Goal: Task Accomplishment & Management: Complete application form

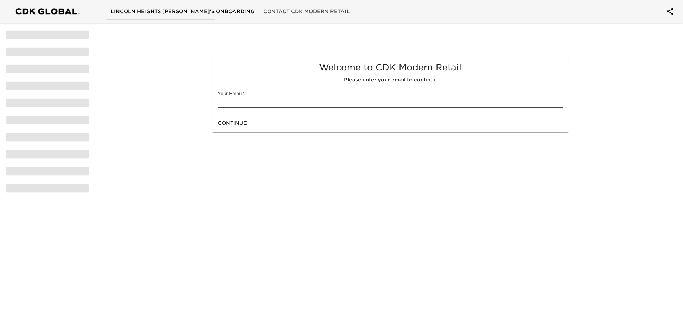
click at [243, 105] on input "text" at bounding box center [390, 102] width 345 height 11
type input "[PERSON_NAME][EMAIL_ADDRESS][DOMAIN_NAME]"
click at [471, 132] on div "Continue" at bounding box center [390, 123] width 357 height 19
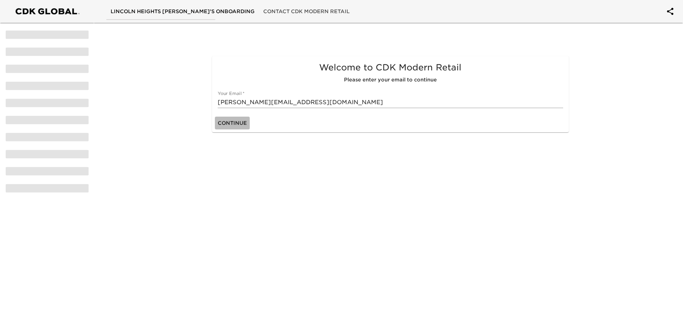
click at [236, 124] on span "Continue" at bounding box center [232, 123] width 29 height 9
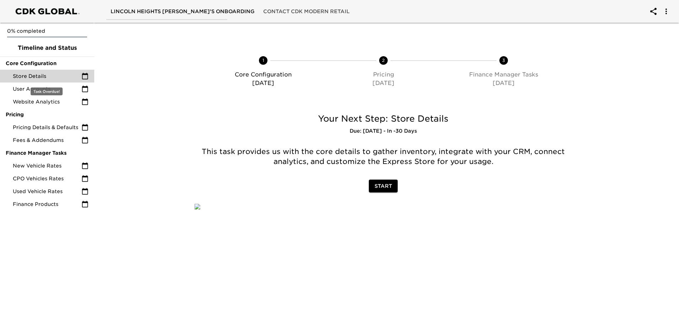
click at [87, 75] on icon at bounding box center [84, 76] width 7 height 7
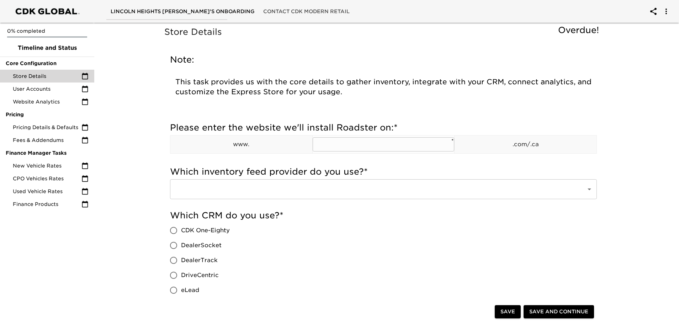
click at [427, 139] on input "text" at bounding box center [384, 144] width 142 height 14
paste input "[URL][DOMAIN_NAME]"
type input "[URL][DOMAIN_NAME]"
click at [385, 163] on div "Which inventory feed provider do you use? * ​" at bounding box center [383, 185] width 427 height 44
click at [434, 187] on input "text" at bounding box center [373, 190] width 401 height 14
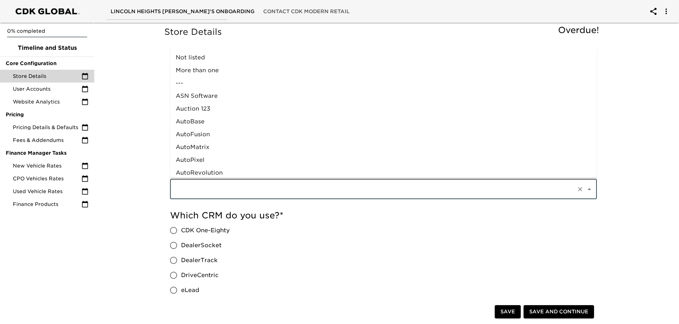
scroll to position [396, 0]
click at [434, 223] on div "Which CRM do you use? * CDK One-Eighty DealerSocket DealerTrack DriveCentric eL…" at bounding box center [383, 291] width 427 height 163
click at [374, 185] on input "text" at bounding box center [373, 190] width 401 height 14
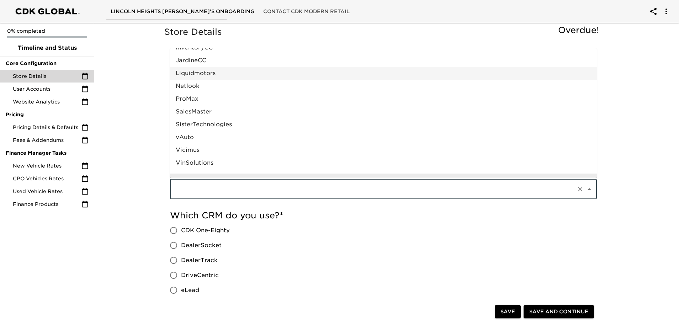
scroll to position [397, 0]
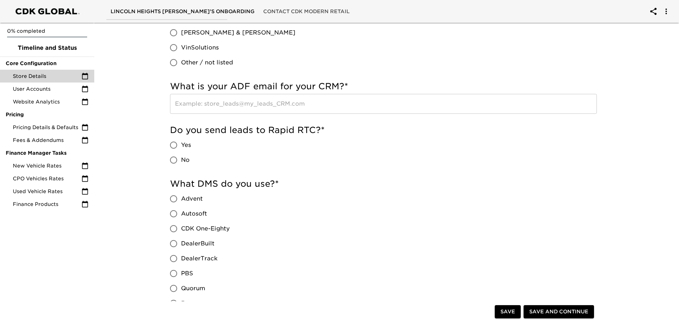
scroll to position [320, 0]
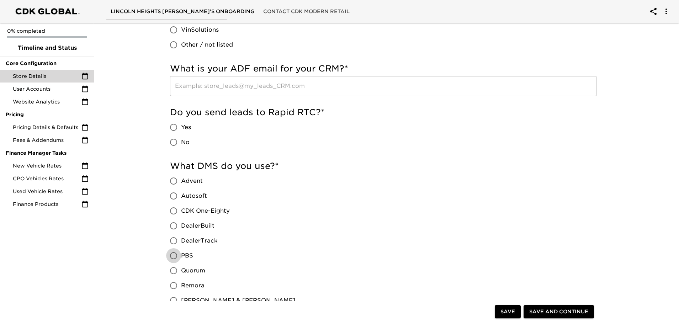
click at [174, 258] on input "PBS" at bounding box center [173, 255] width 15 height 15
radio input "true"
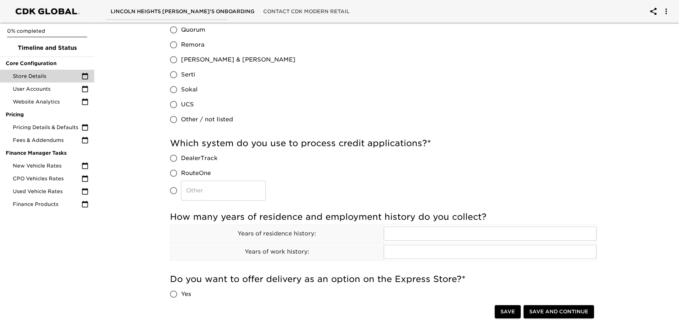
scroll to position [569, 0]
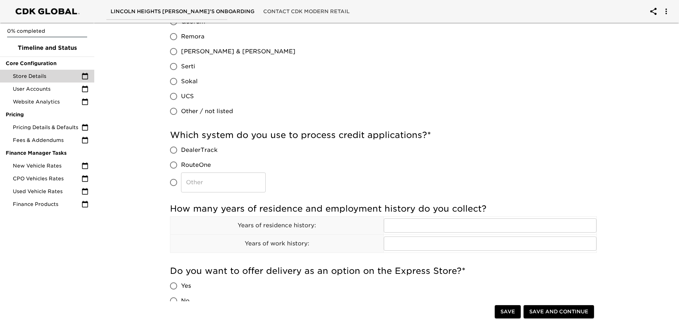
click at [190, 165] on span "RouteOne" at bounding box center [196, 165] width 30 height 9
click at [181, 165] on input "RouteOne" at bounding box center [173, 165] width 15 height 15
radio input "true"
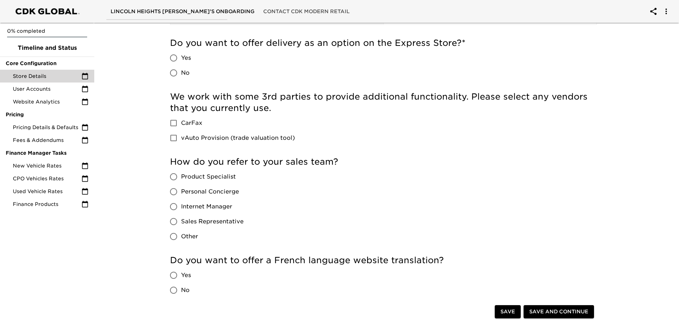
scroll to position [854, 0]
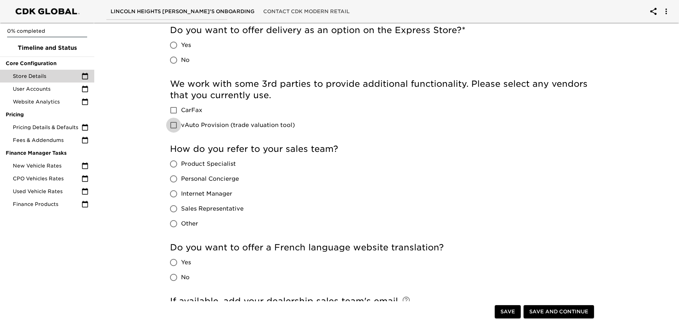
click at [174, 124] on input "vAuto Provision (trade valuation tool)" at bounding box center [173, 125] width 15 height 15
checkbox input "true"
click at [175, 112] on input "CarFax" at bounding box center [173, 110] width 15 height 15
checkbox input "true"
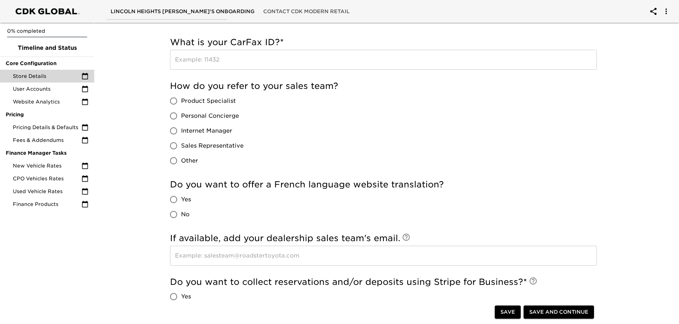
scroll to position [996, 0]
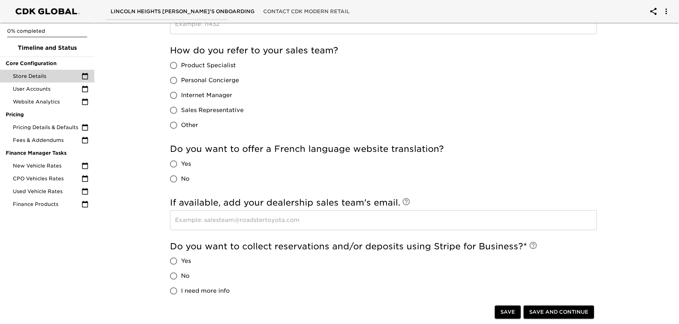
click at [191, 67] on span "Product Specialist" at bounding box center [208, 65] width 55 height 9
click at [181, 67] on input "Product Specialist" at bounding box center [173, 65] width 15 height 15
radio input "true"
click at [189, 109] on span "Sales Representative" at bounding box center [212, 110] width 63 height 9
click at [181, 109] on input "Sales Representative" at bounding box center [173, 110] width 15 height 15
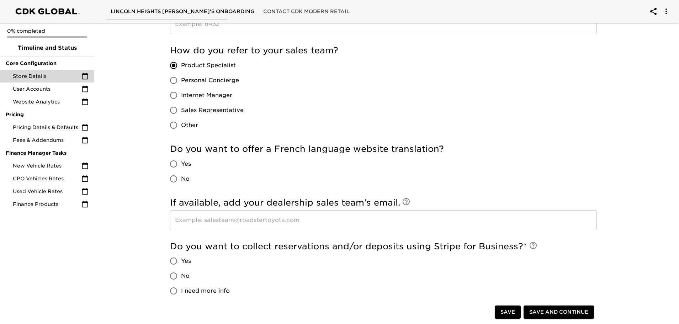
radio input "true"
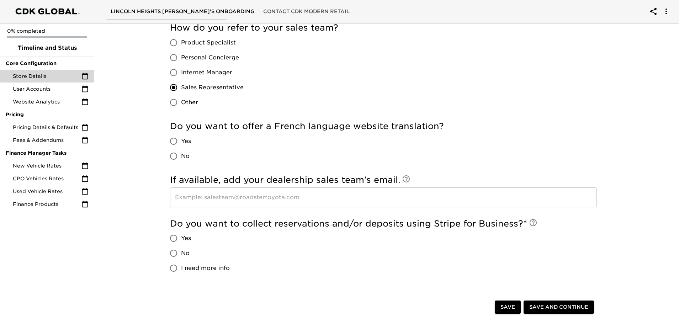
scroll to position [1032, 0]
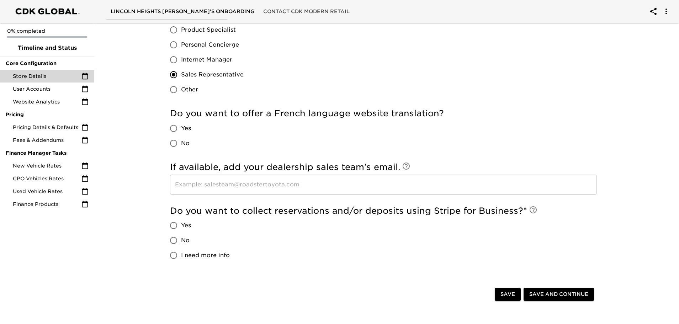
click at [176, 126] on input "Yes" at bounding box center [173, 128] width 15 height 15
radio input "true"
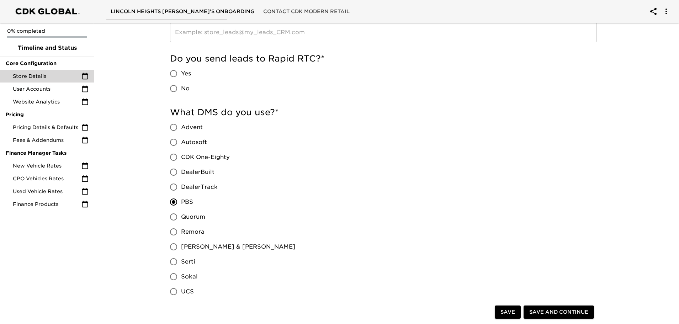
scroll to position [369, 0]
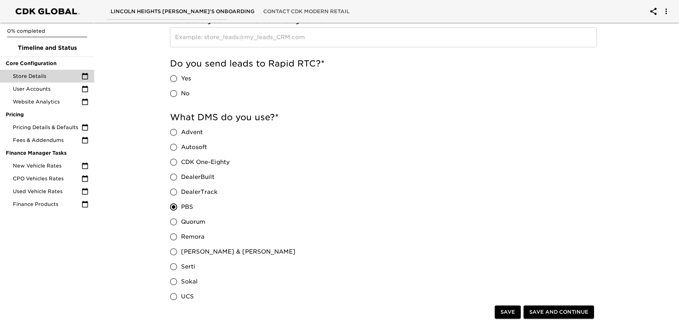
click at [512, 311] on span "Save" at bounding box center [508, 312] width 15 height 9
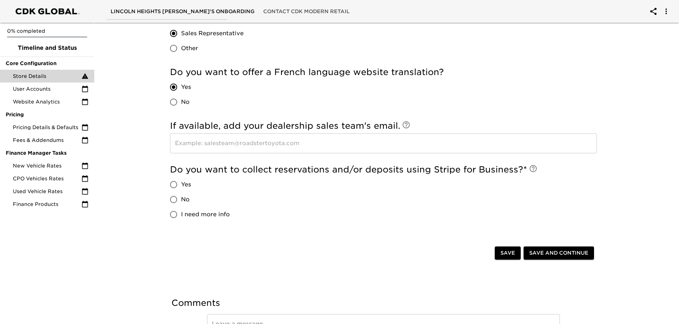
scroll to position [1166, 0]
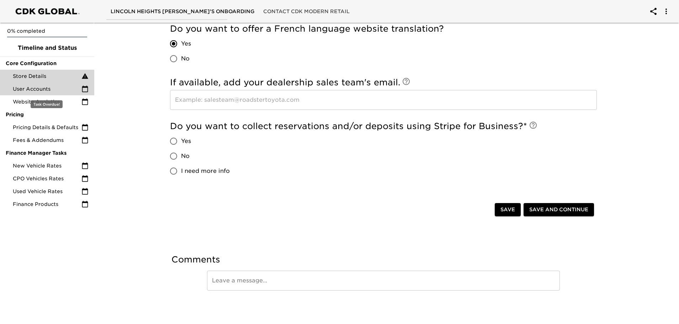
click at [86, 91] on icon at bounding box center [84, 88] width 7 height 7
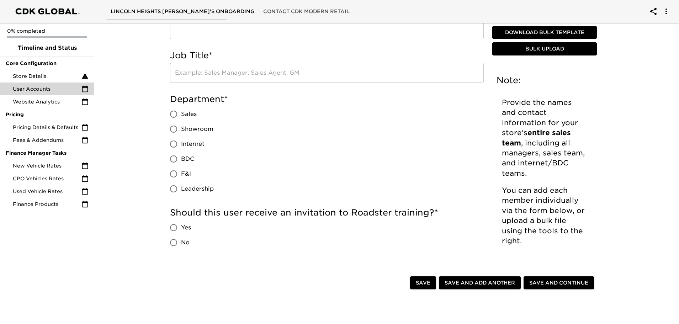
scroll to position [285, 0]
click at [73, 101] on span "Website Analytics" at bounding box center [47, 101] width 69 height 7
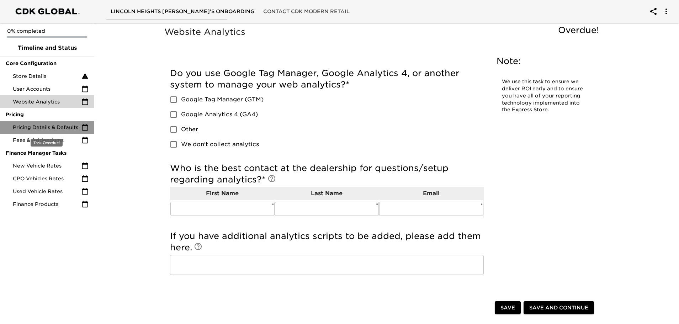
click at [84, 129] on icon at bounding box center [84, 127] width 7 height 7
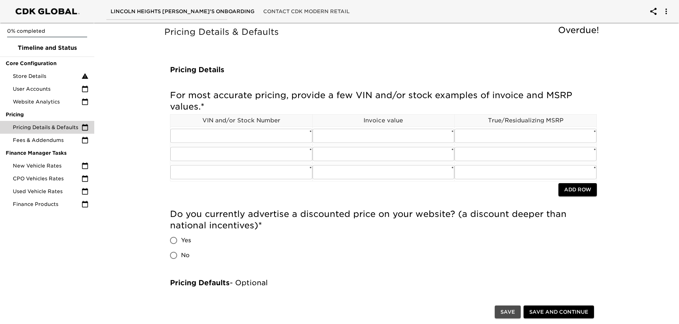
click at [507, 315] on span "Save" at bounding box center [508, 312] width 15 height 9
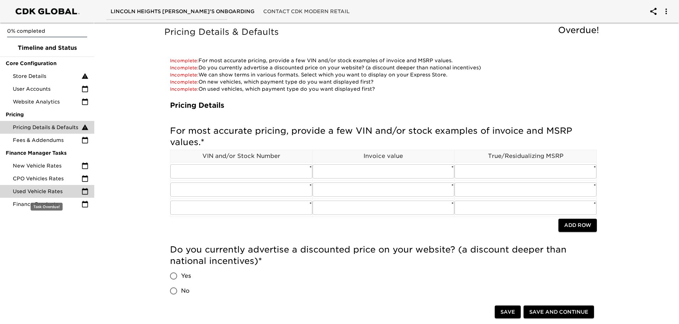
click at [78, 188] on span "Used Vehicle Rates" at bounding box center [47, 191] width 69 height 7
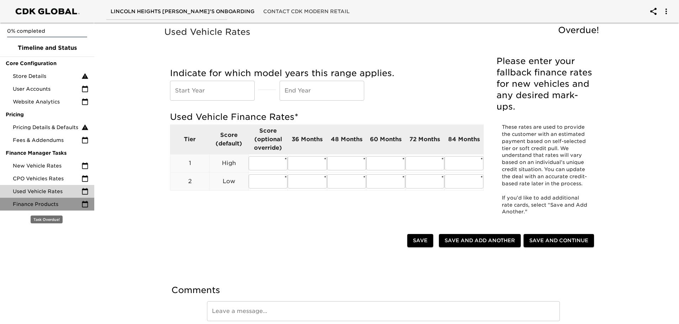
click at [83, 203] on icon at bounding box center [85, 204] width 6 height 6
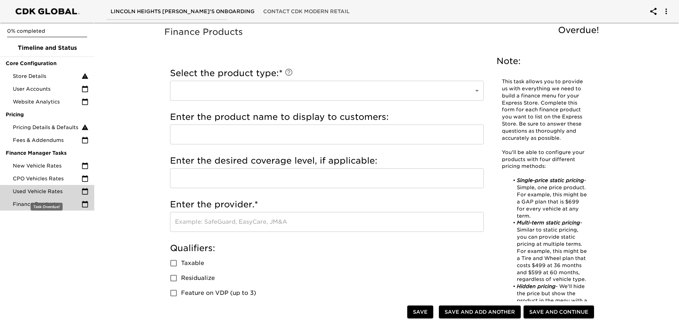
click at [84, 193] on icon at bounding box center [84, 191] width 7 height 7
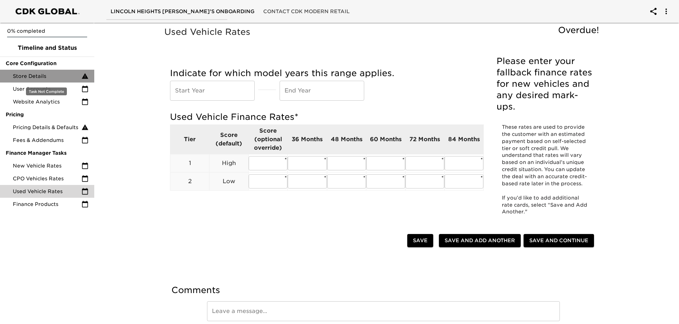
click at [82, 77] on icon at bounding box center [84, 76] width 7 height 7
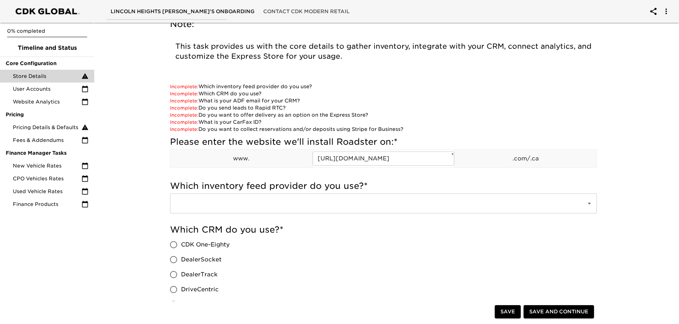
scroll to position [71, 0]
